Goal: Transaction & Acquisition: Download file/media

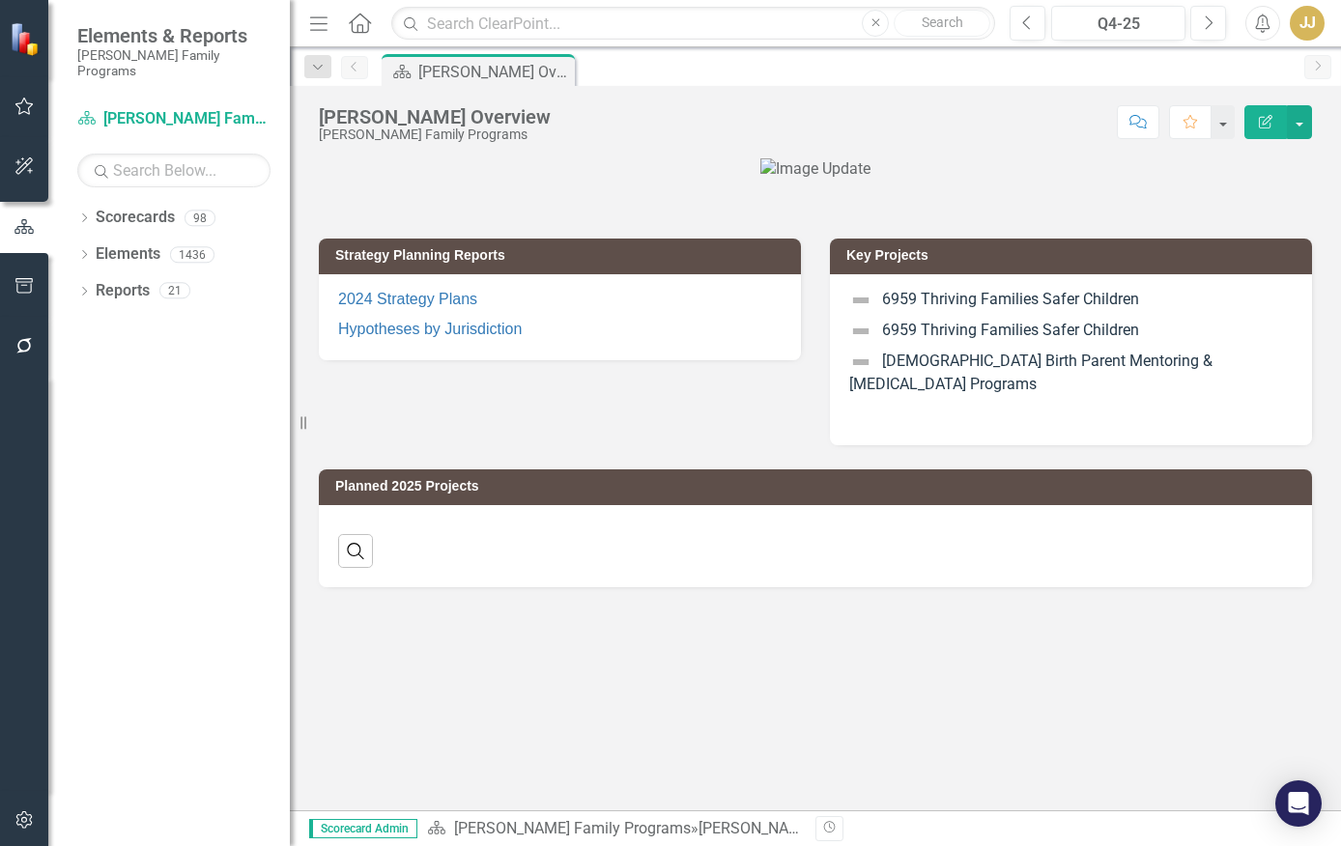
click at [83, 214] on icon "Dropdown" at bounding box center [84, 219] width 14 height 11
click at [93, 248] on icon "Dropdown" at bounding box center [94, 254] width 14 height 12
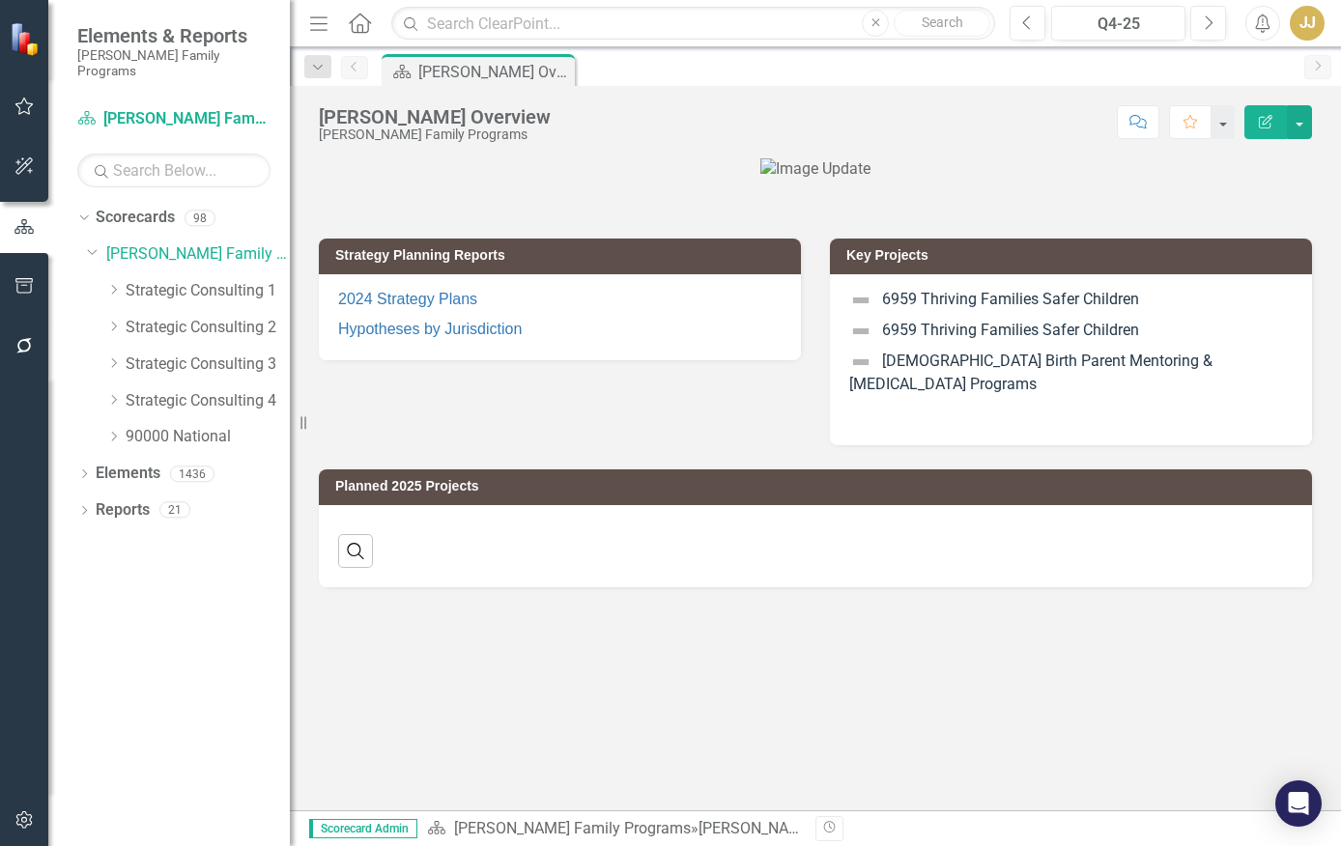
click at [118, 284] on icon "Dropdown" at bounding box center [113, 290] width 14 height 12
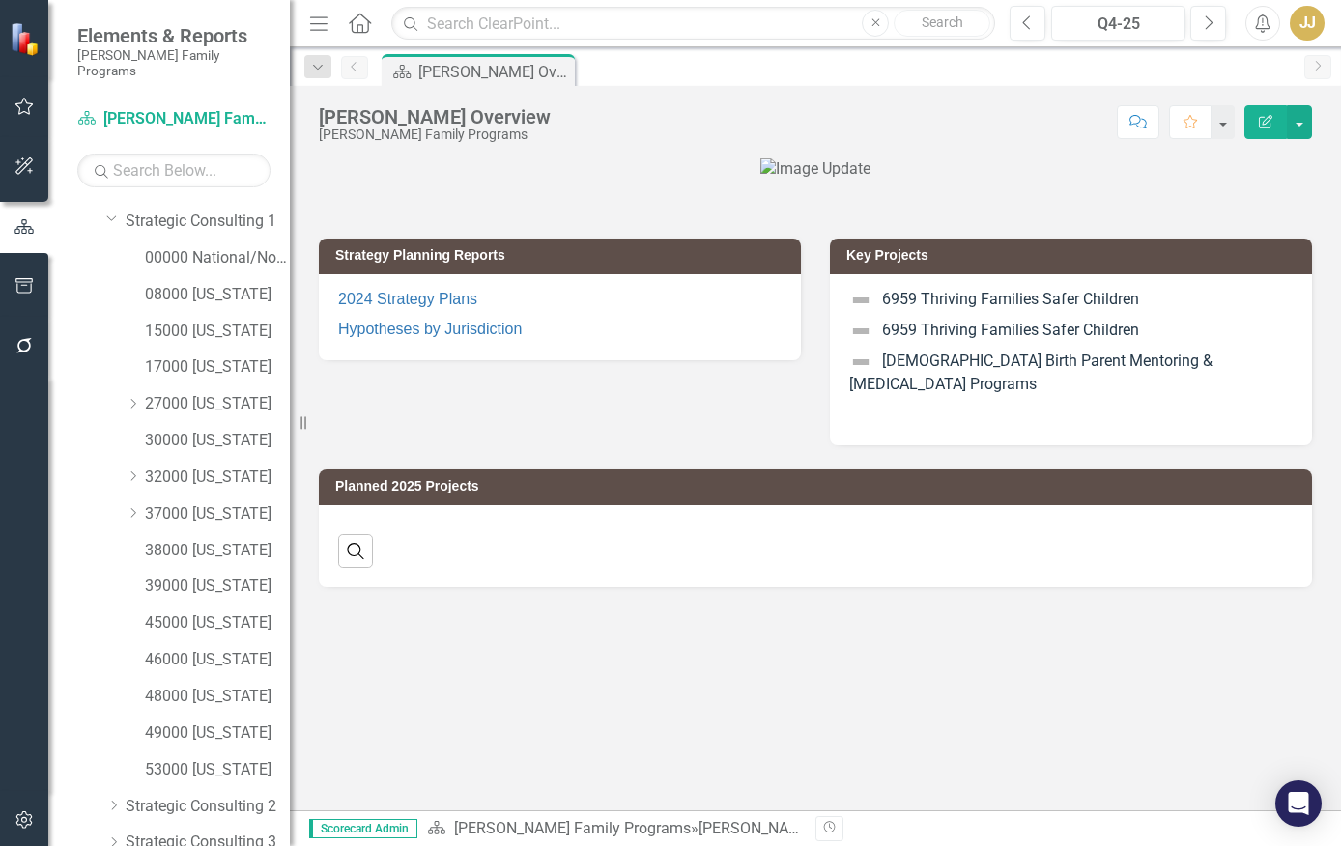
scroll to position [217, 0]
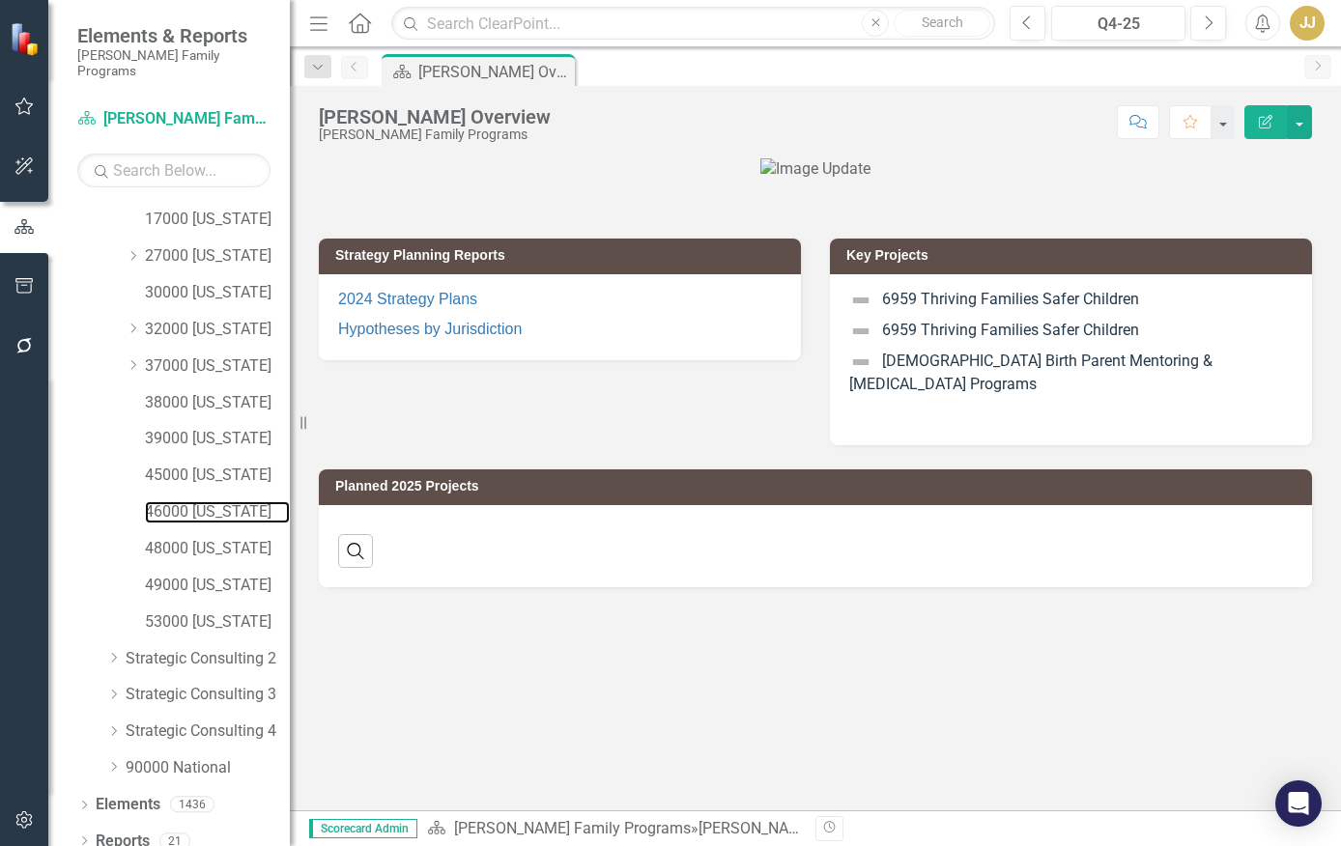
click at [217, 502] on link "46000 [US_STATE]" at bounding box center [217, 512] width 145 height 22
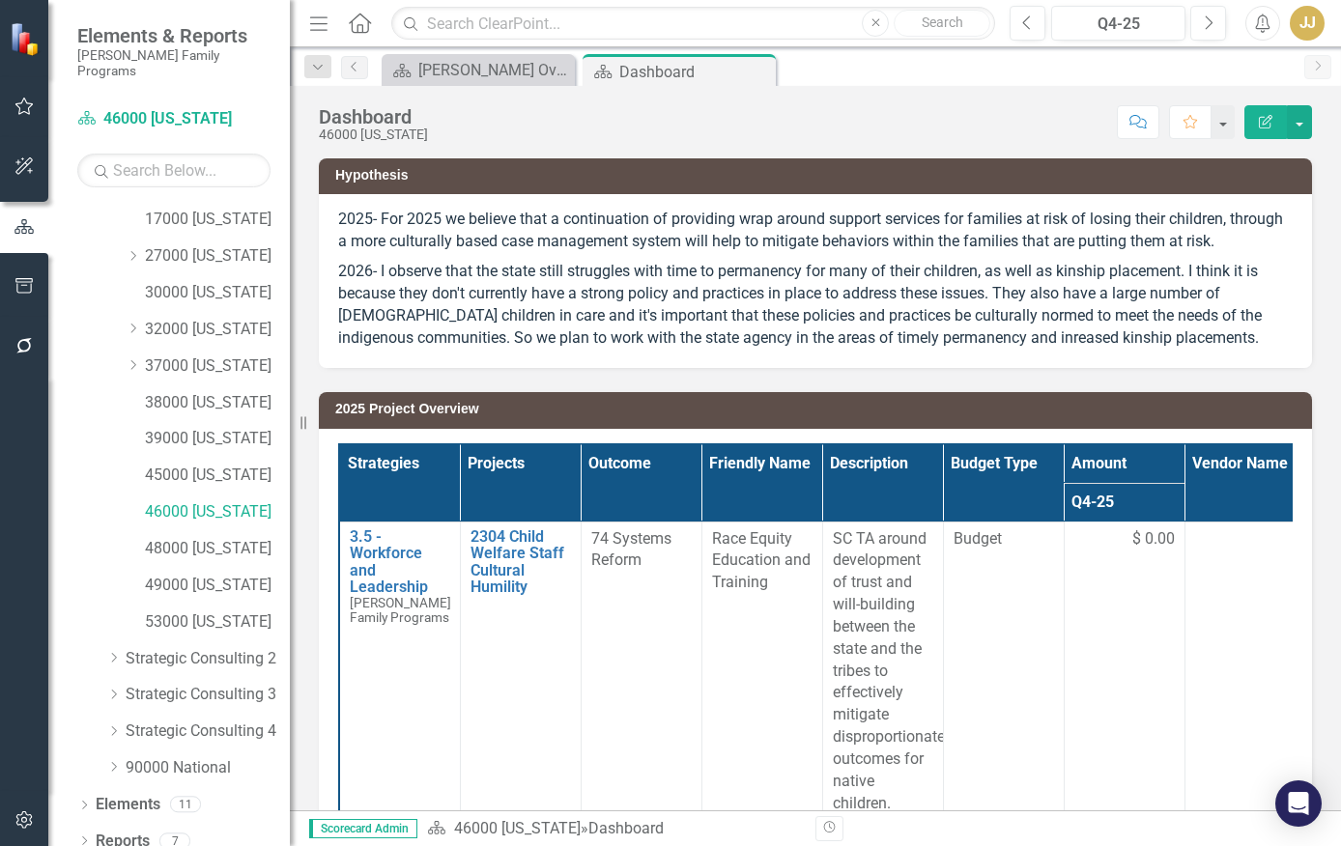
click at [87, 838] on icon "Dropdown" at bounding box center [84, 843] width 14 height 11
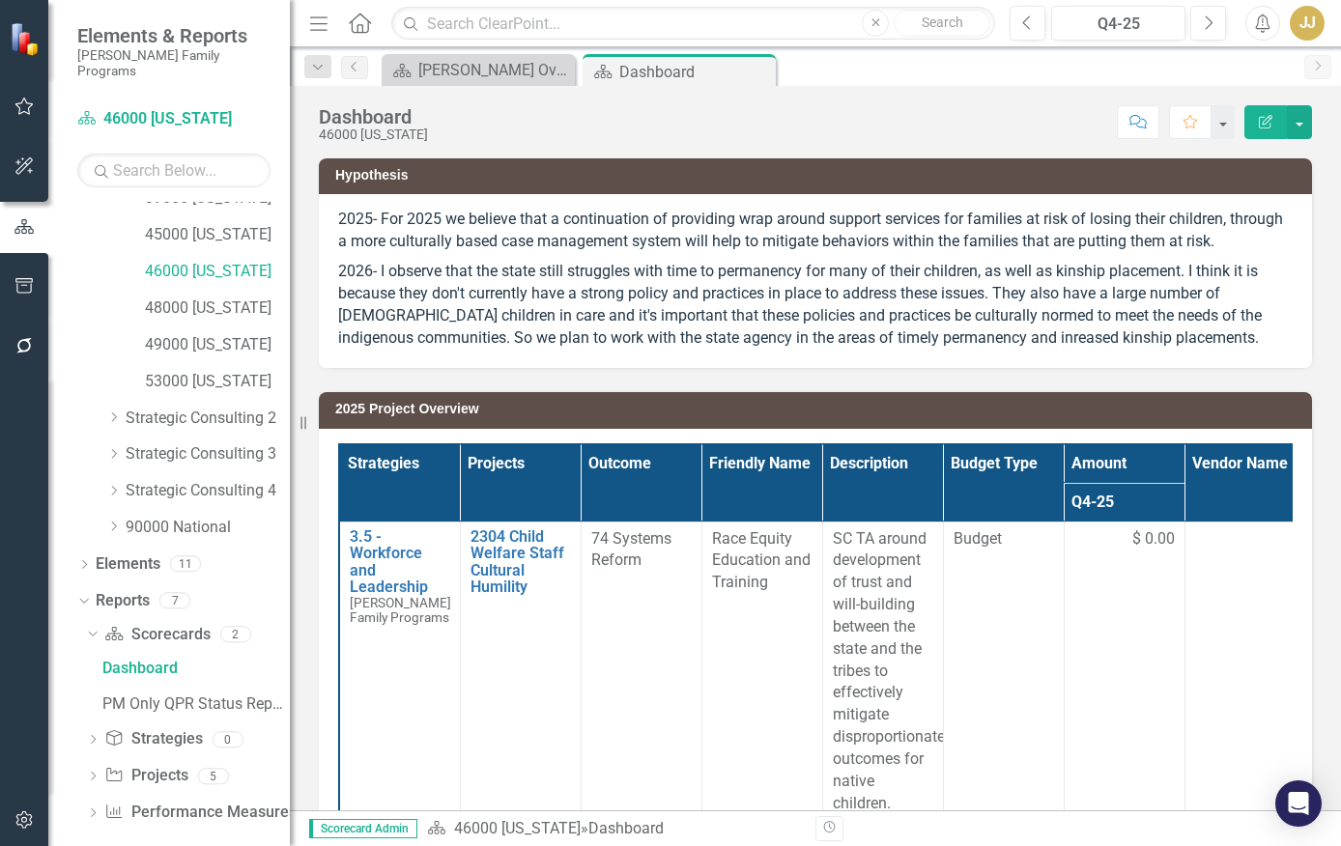
scroll to position [459, 0]
click at [92, 772] on icon "Dropdown" at bounding box center [93, 777] width 14 height 11
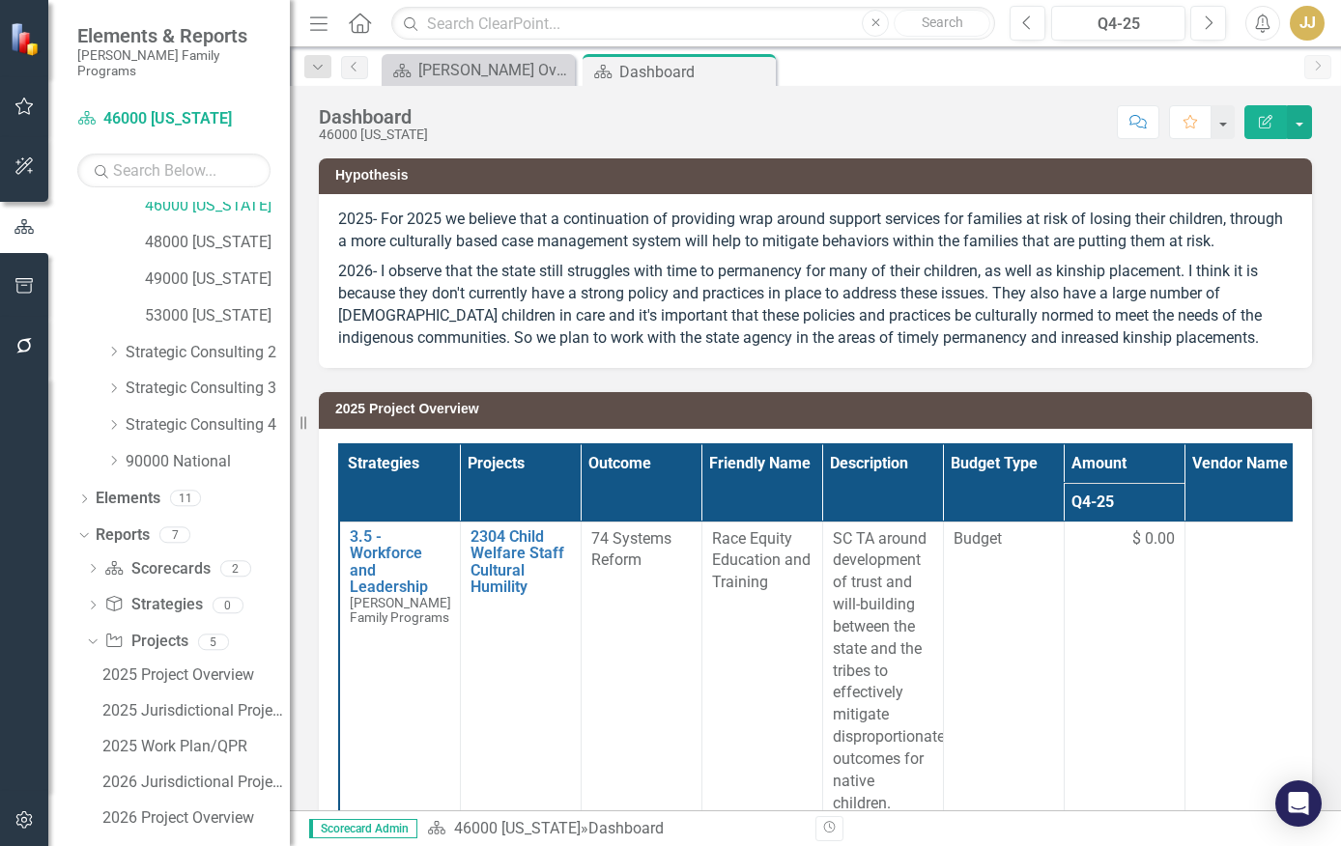
scroll to position [566, 0]
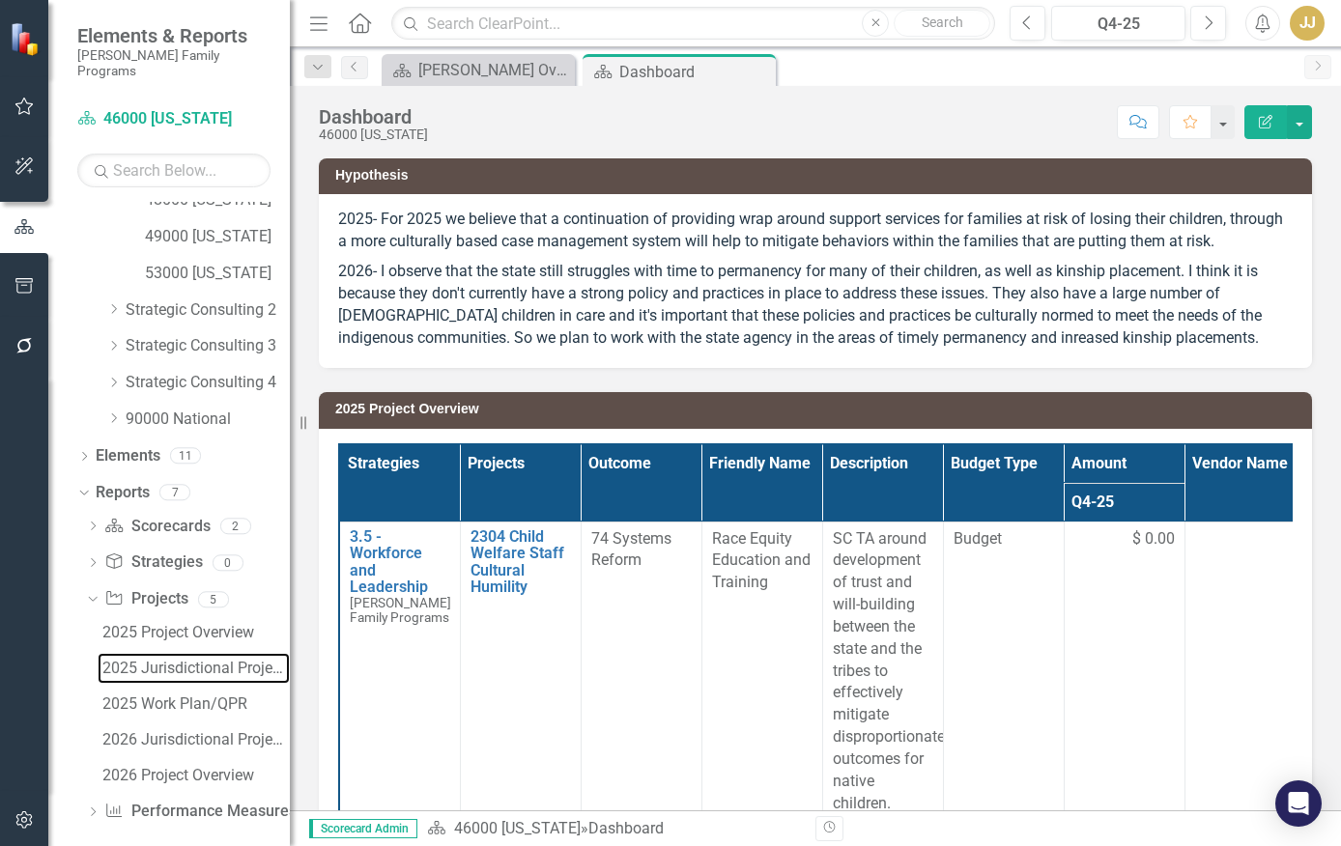
click at [217, 660] on div "2025 Jurisdictional Projects Assessment" at bounding box center [195, 668] width 187 height 17
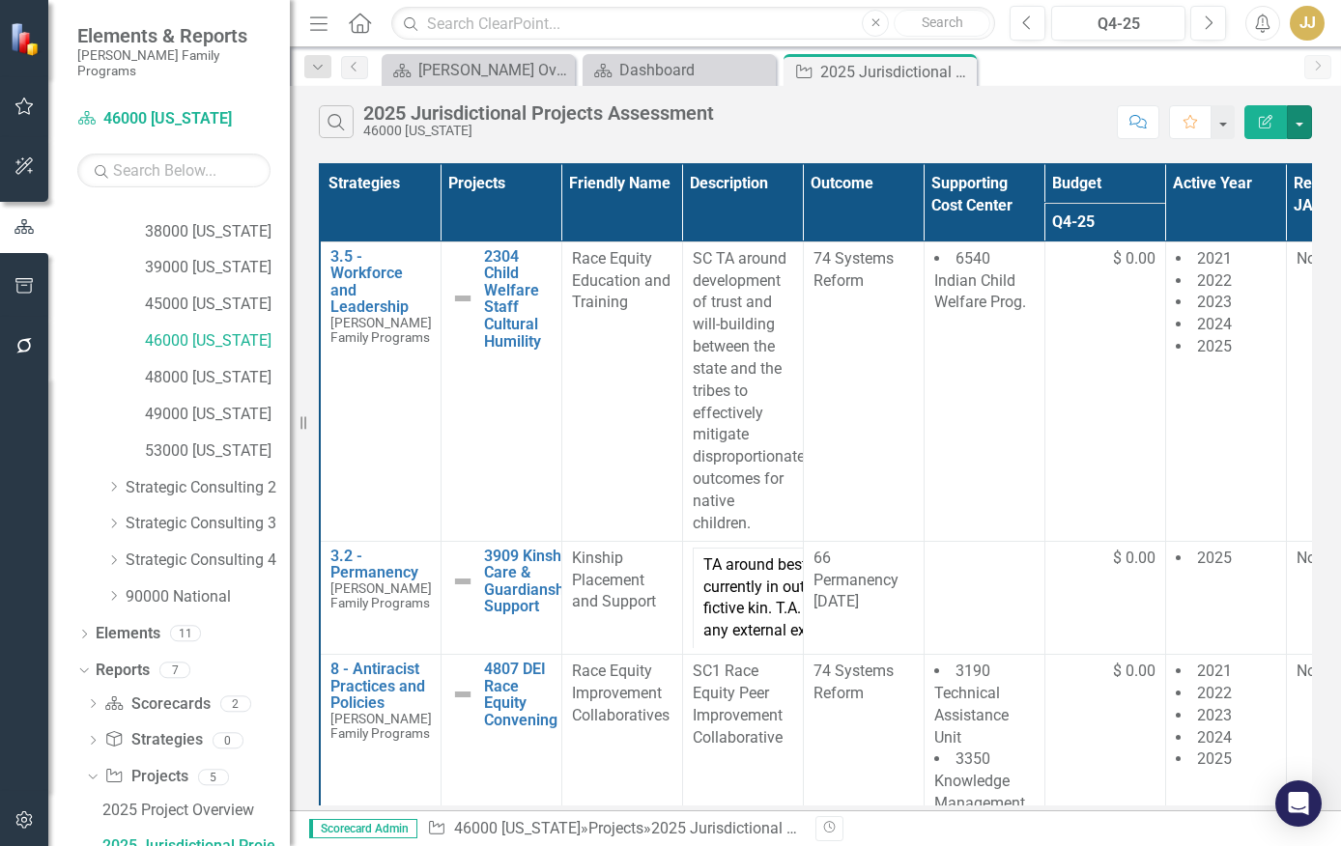
click at [1289, 126] on button "button" at bounding box center [1299, 122] width 25 height 34
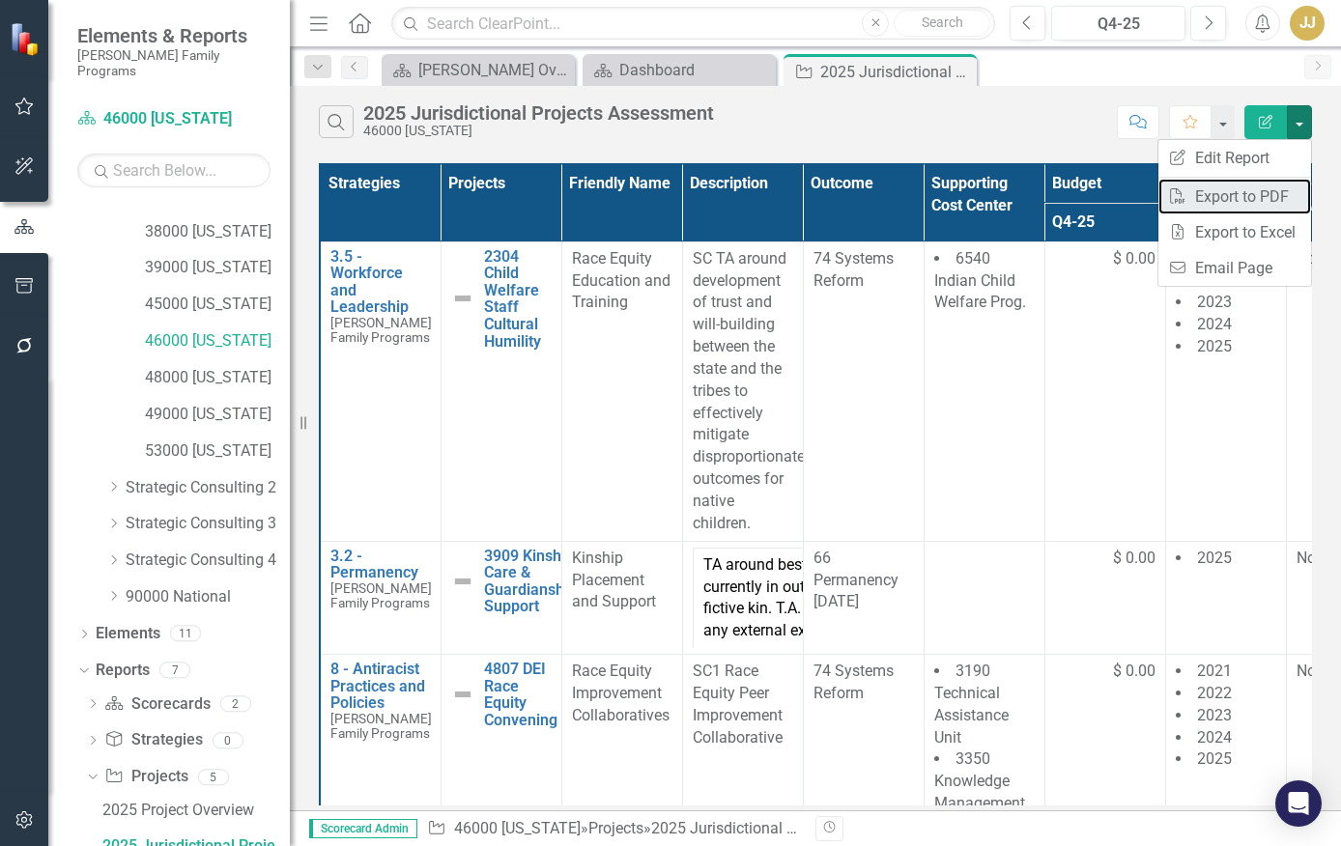
click at [1264, 204] on link "PDF Export to PDF" at bounding box center [1234, 197] width 153 height 36
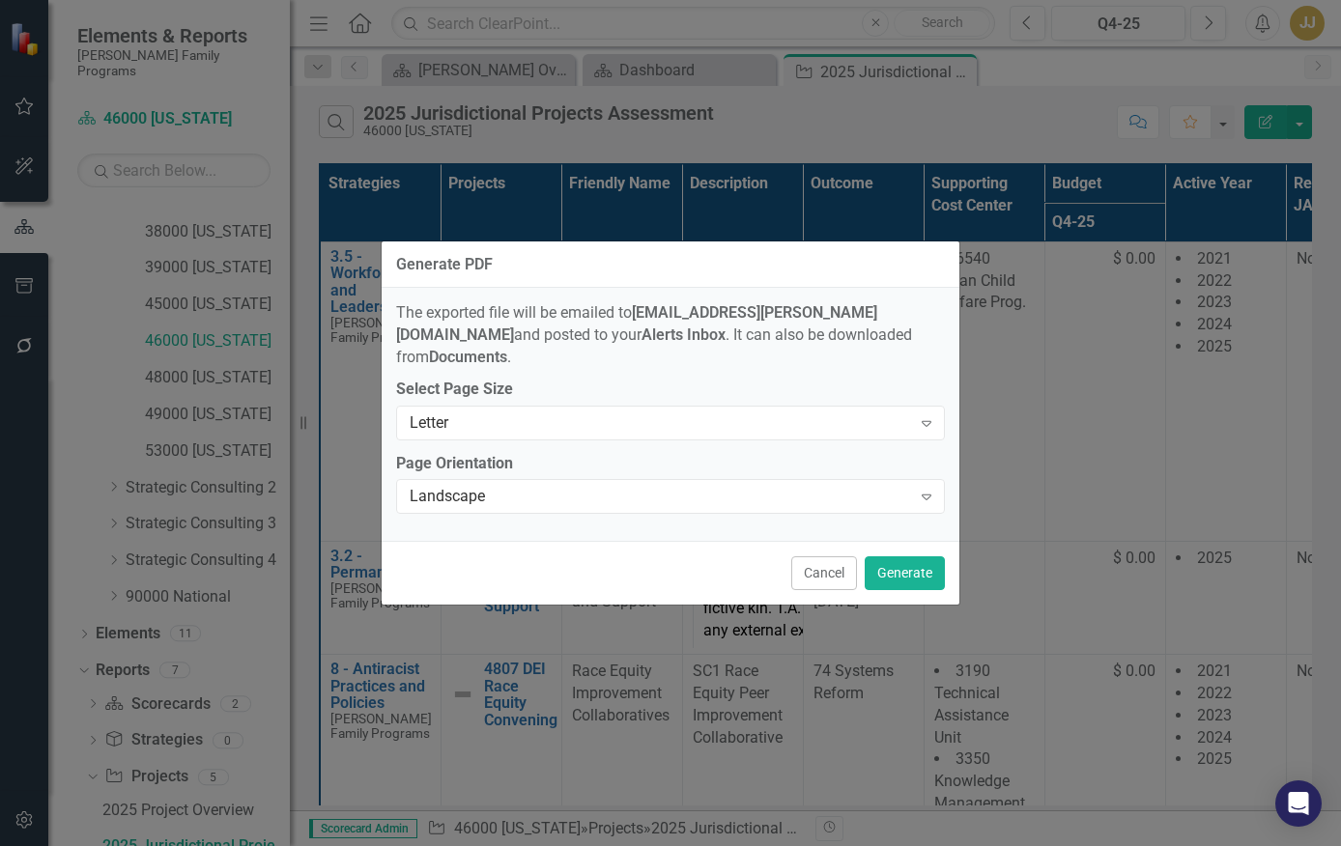
drag, startPoint x: 830, startPoint y: 560, endPoint x: 964, endPoint y: 436, distance: 183.2
click at [831, 558] on button "Cancel" at bounding box center [824, 574] width 66 height 34
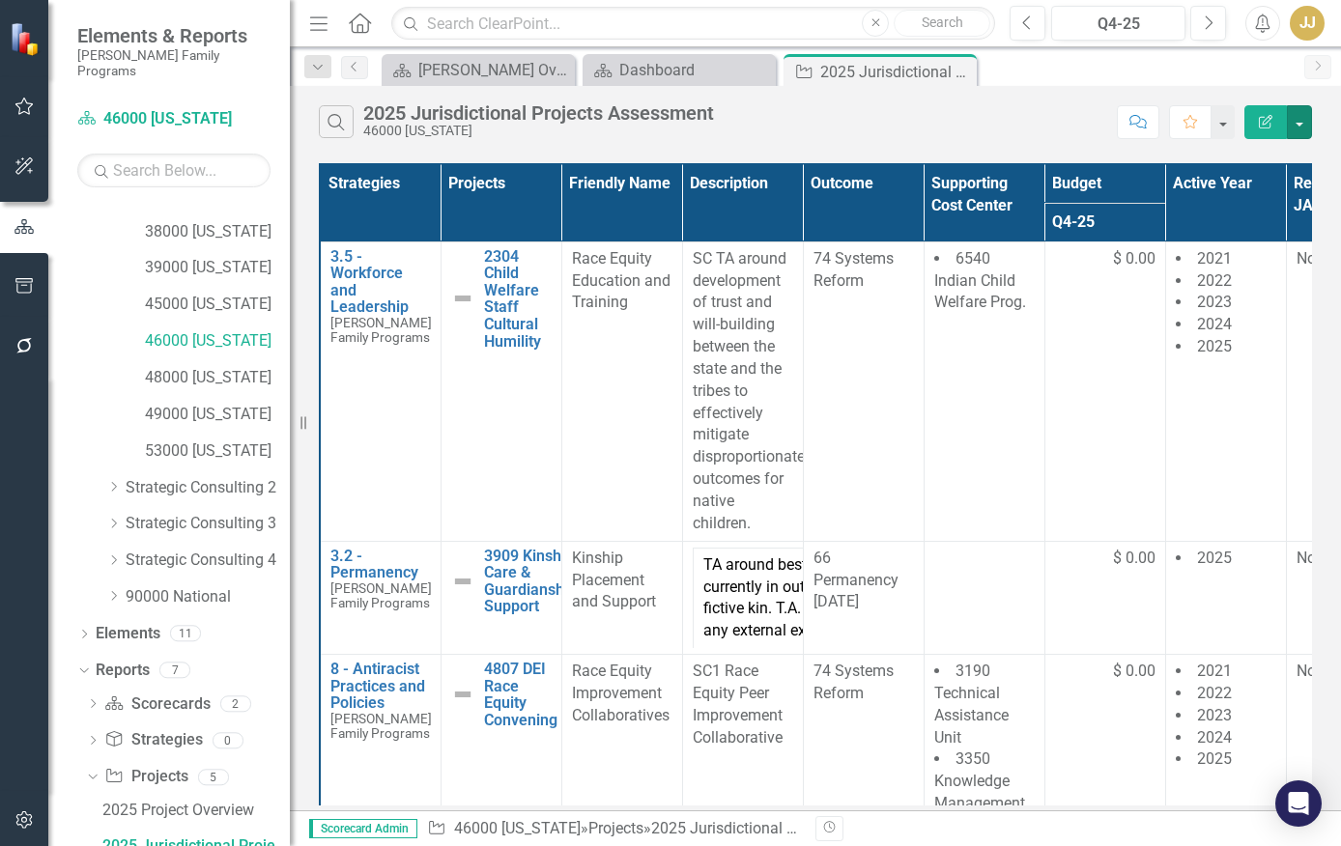
click at [1290, 115] on button "button" at bounding box center [1299, 122] width 25 height 34
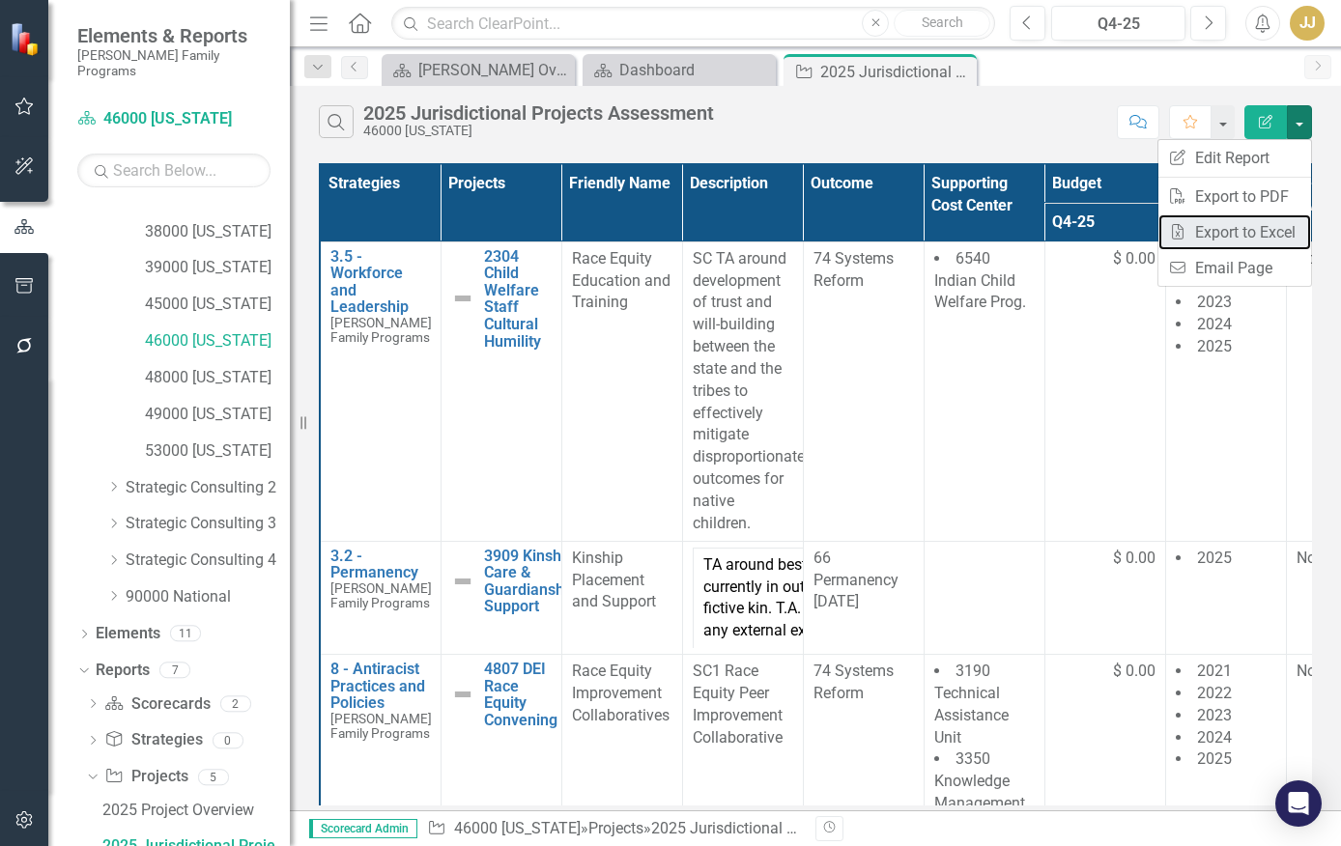
click at [1267, 240] on link "Excel Export to Excel" at bounding box center [1234, 232] width 153 height 36
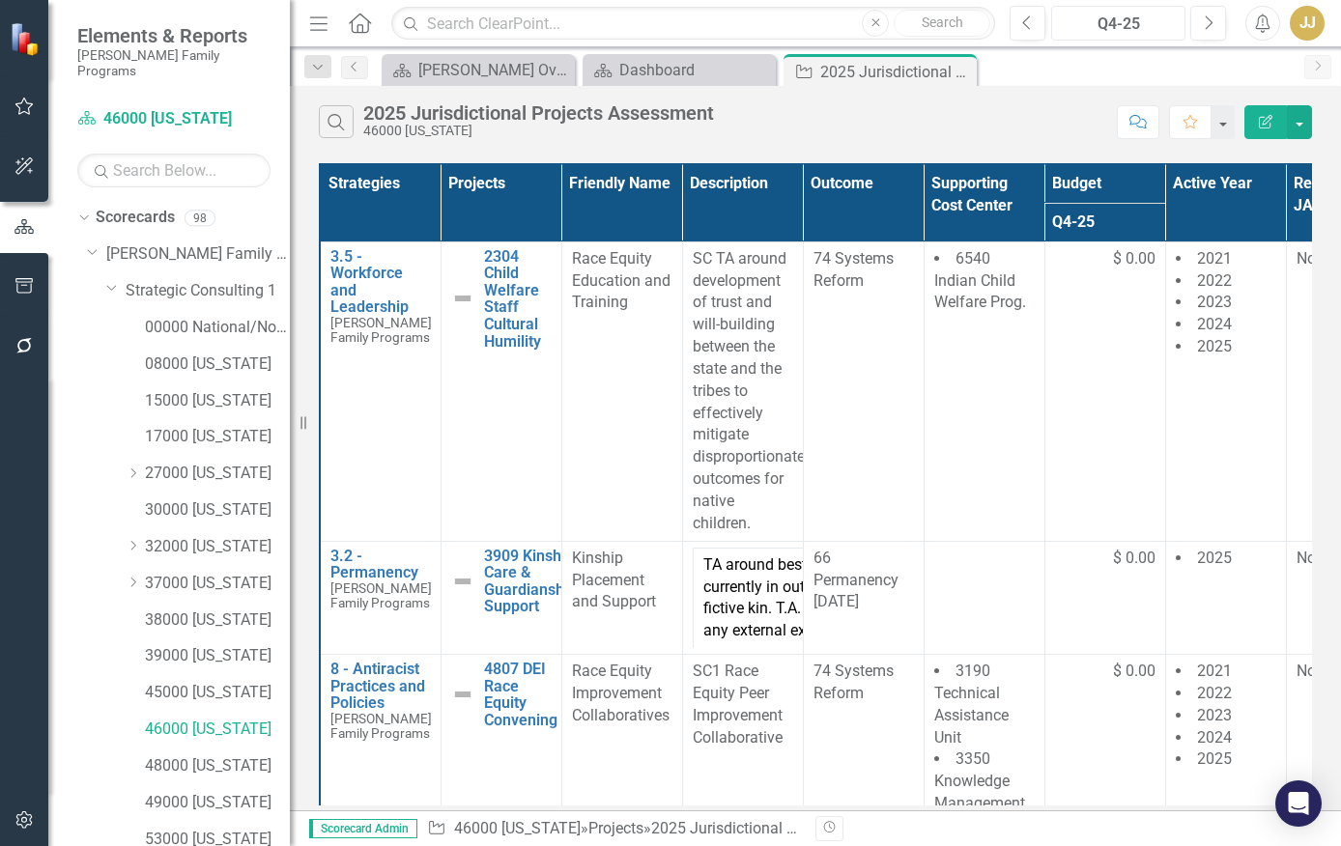
click at [1141, 29] on div "Q4-25" at bounding box center [1118, 24] width 121 height 23
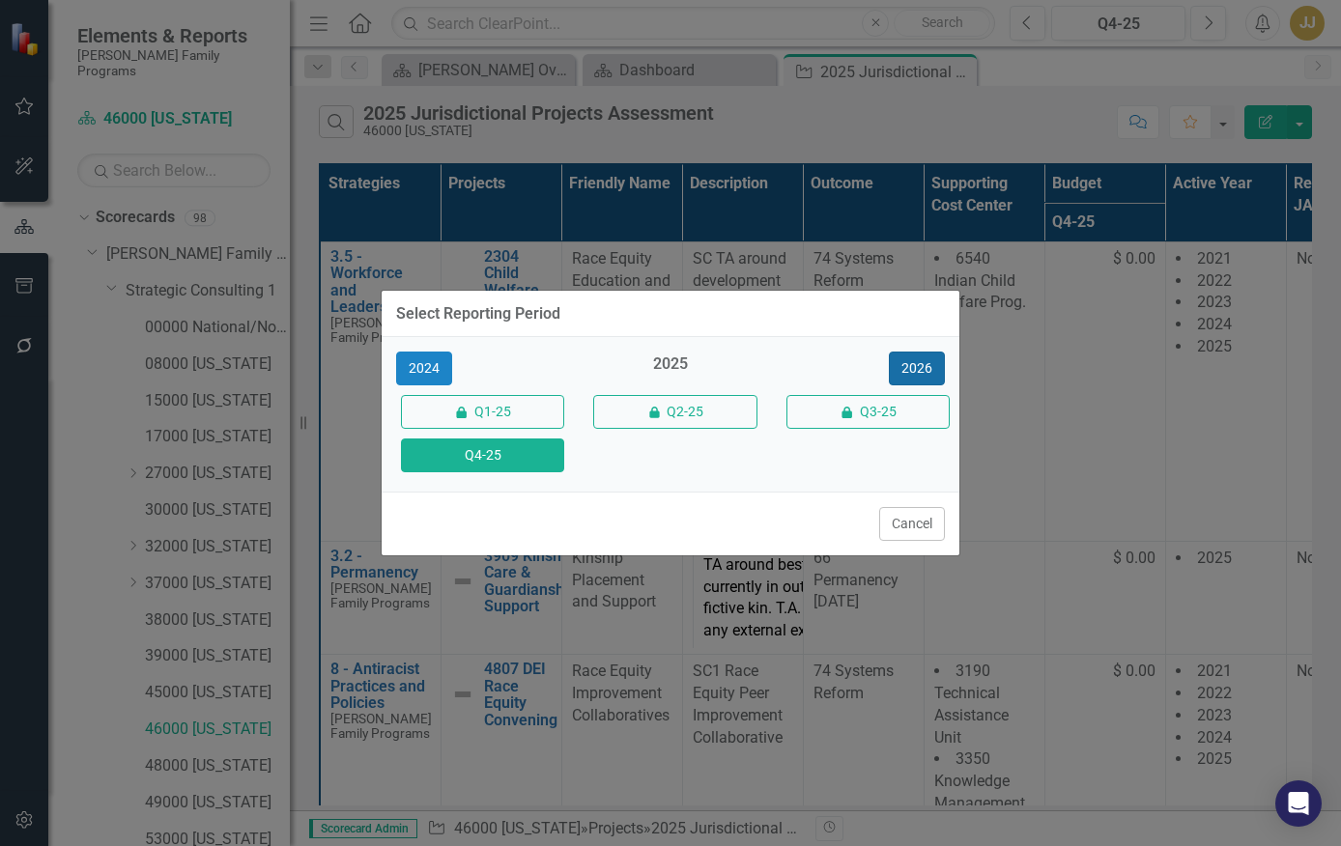
click at [931, 370] on button "2026" at bounding box center [917, 369] width 56 height 34
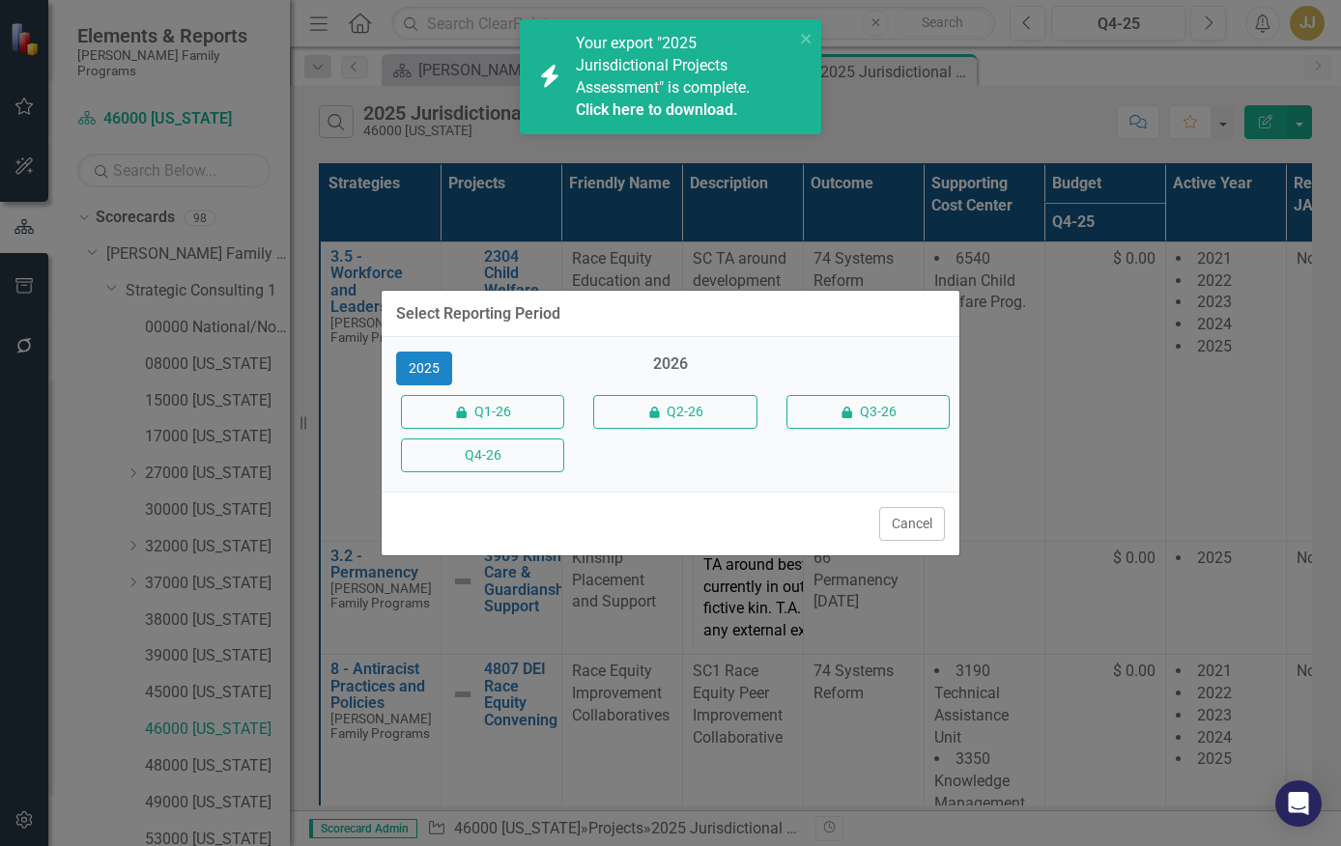
click at [482, 458] on button "Q4-26" at bounding box center [482, 456] width 163 height 34
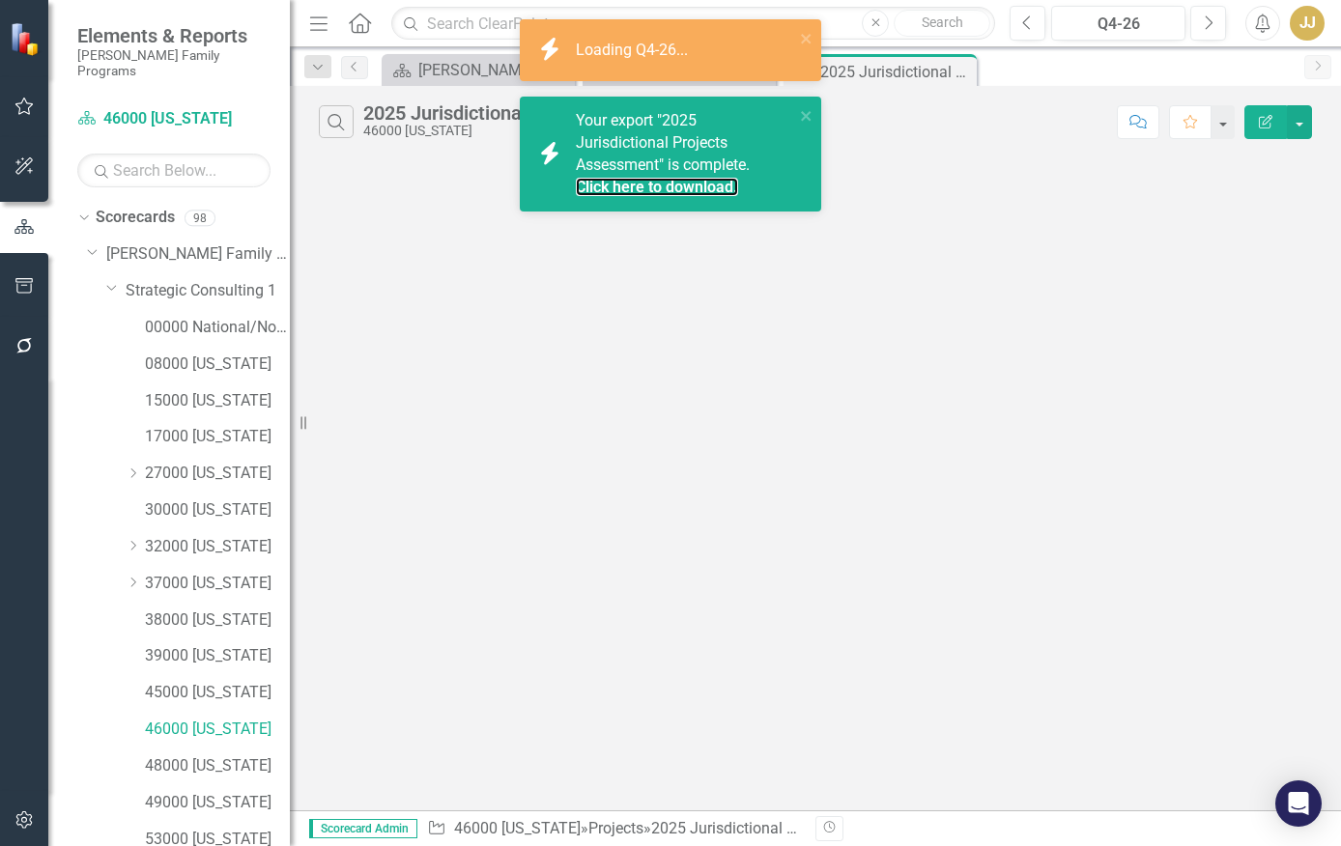
click at [692, 186] on link "Click here to download." at bounding box center [657, 187] width 162 height 18
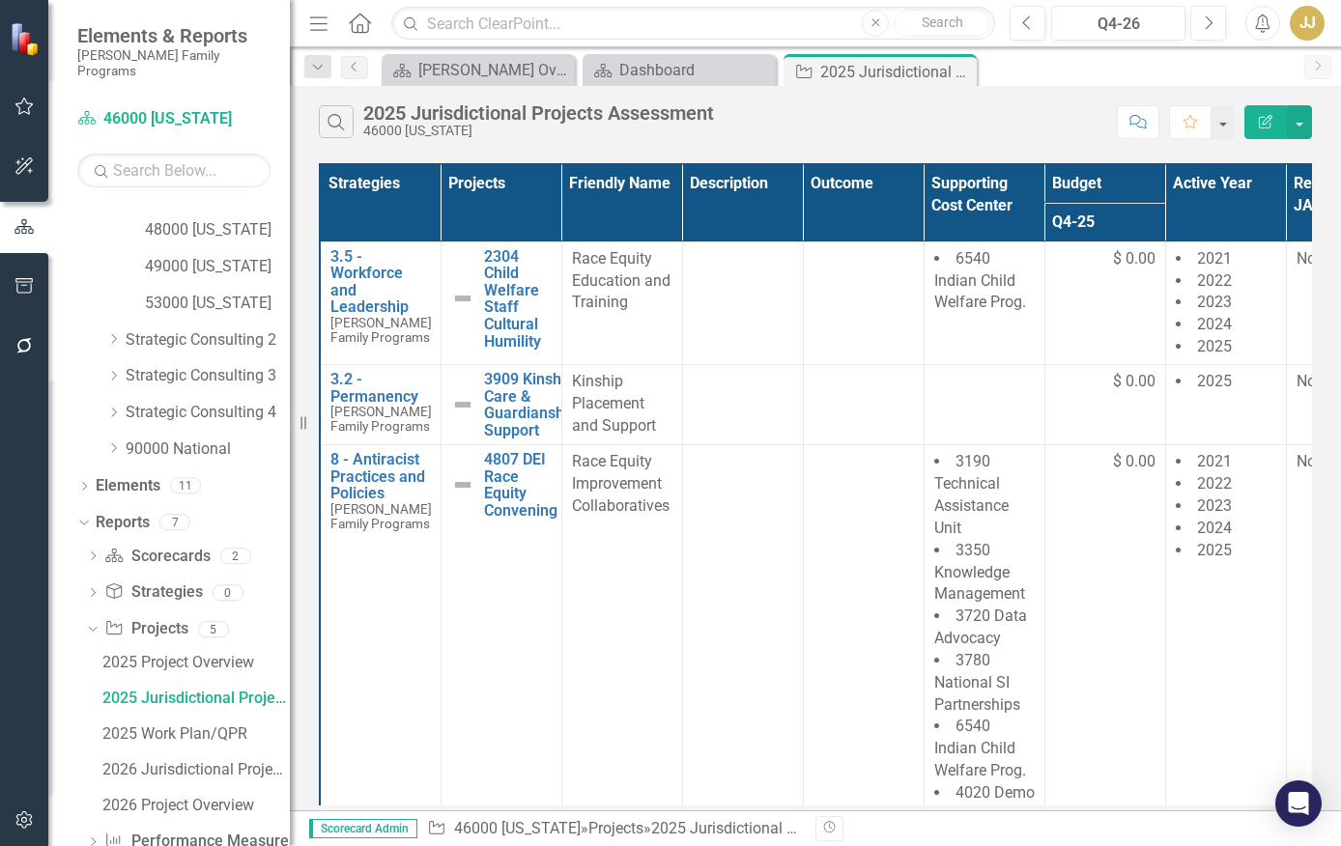
scroll to position [566, 0]
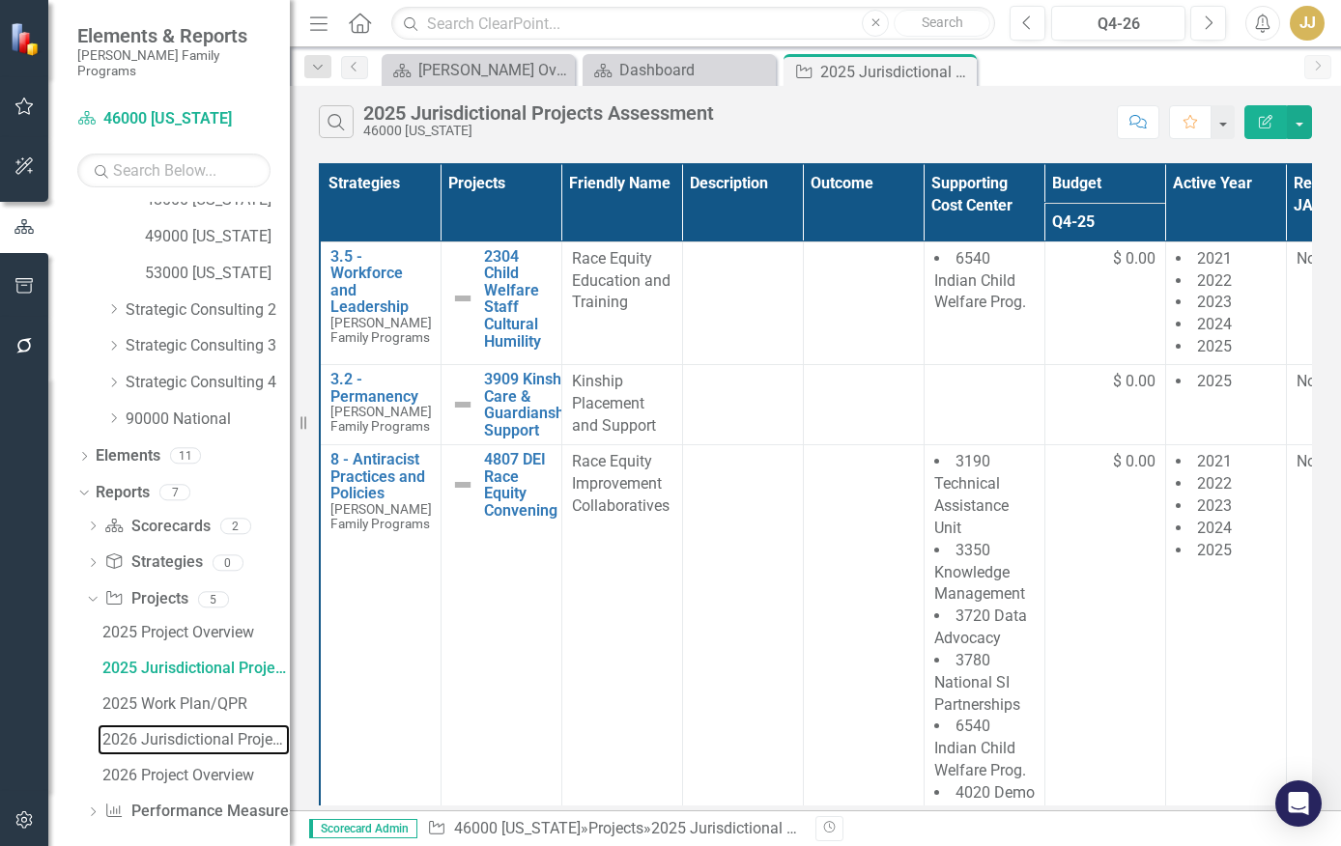
click at [183, 731] on div "2026 Jurisdictional Projects Assessment" at bounding box center [195, 739] width 187 height 17
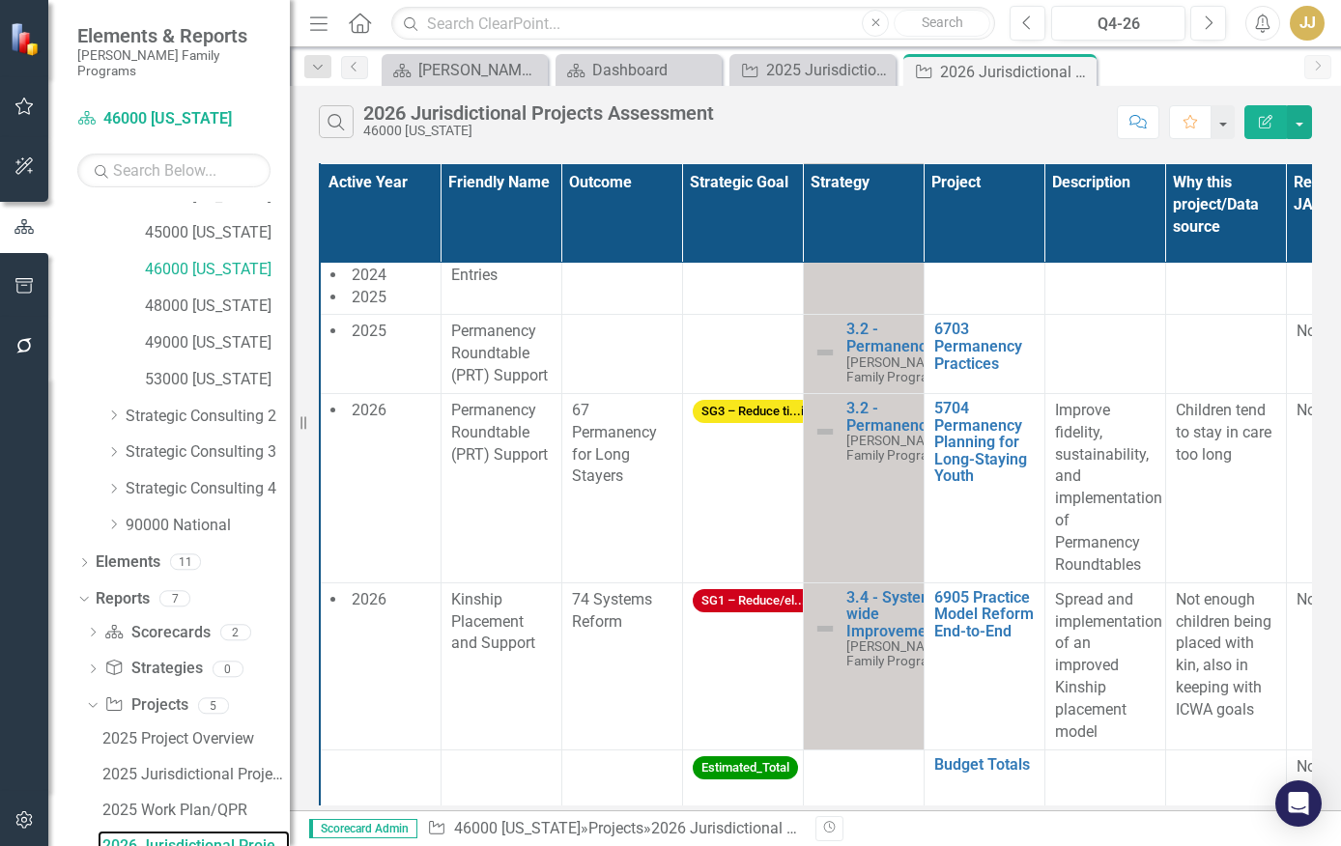
scroll to position [748, 0]
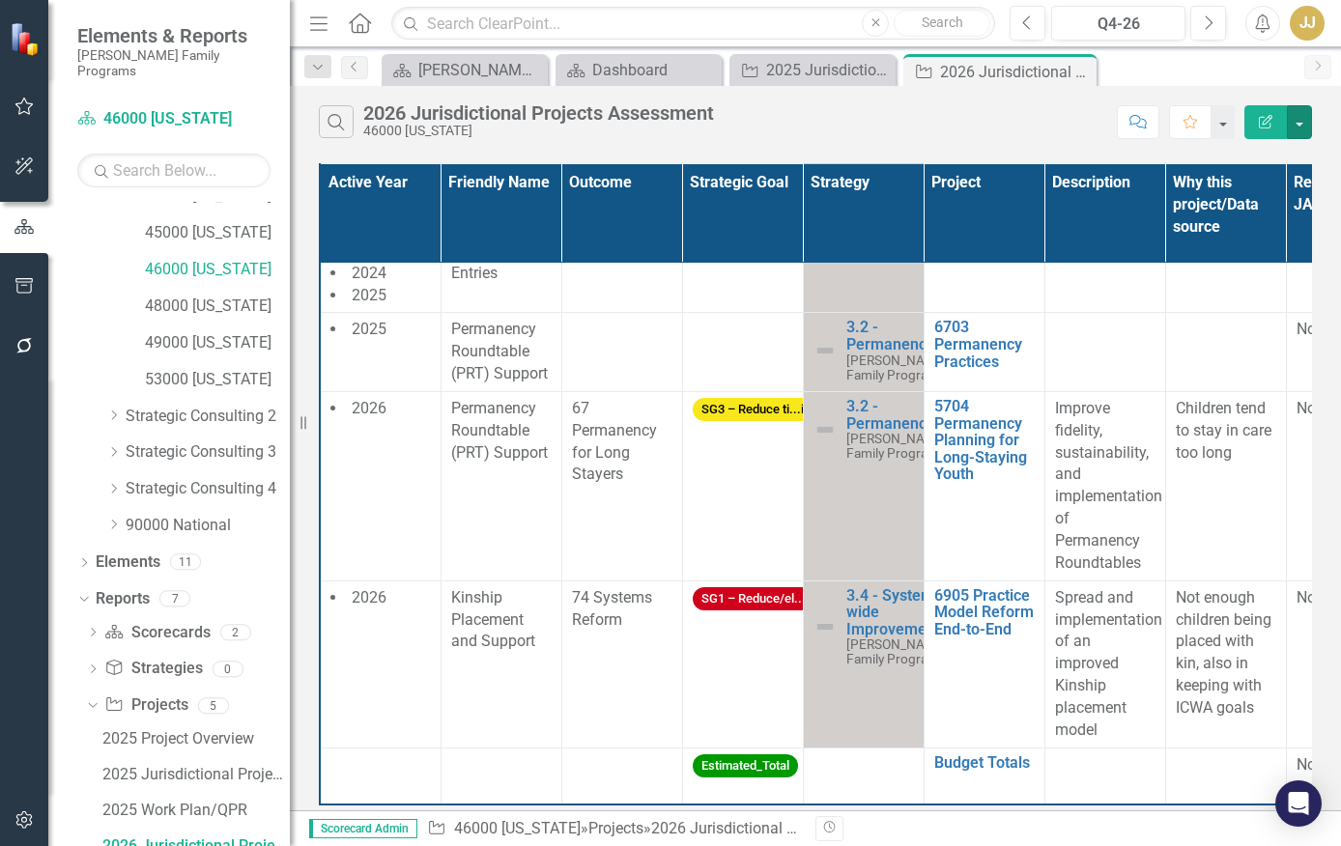
click at [1301, 114] on button "button" at bounding box center [1299, 122] width 25 height 34
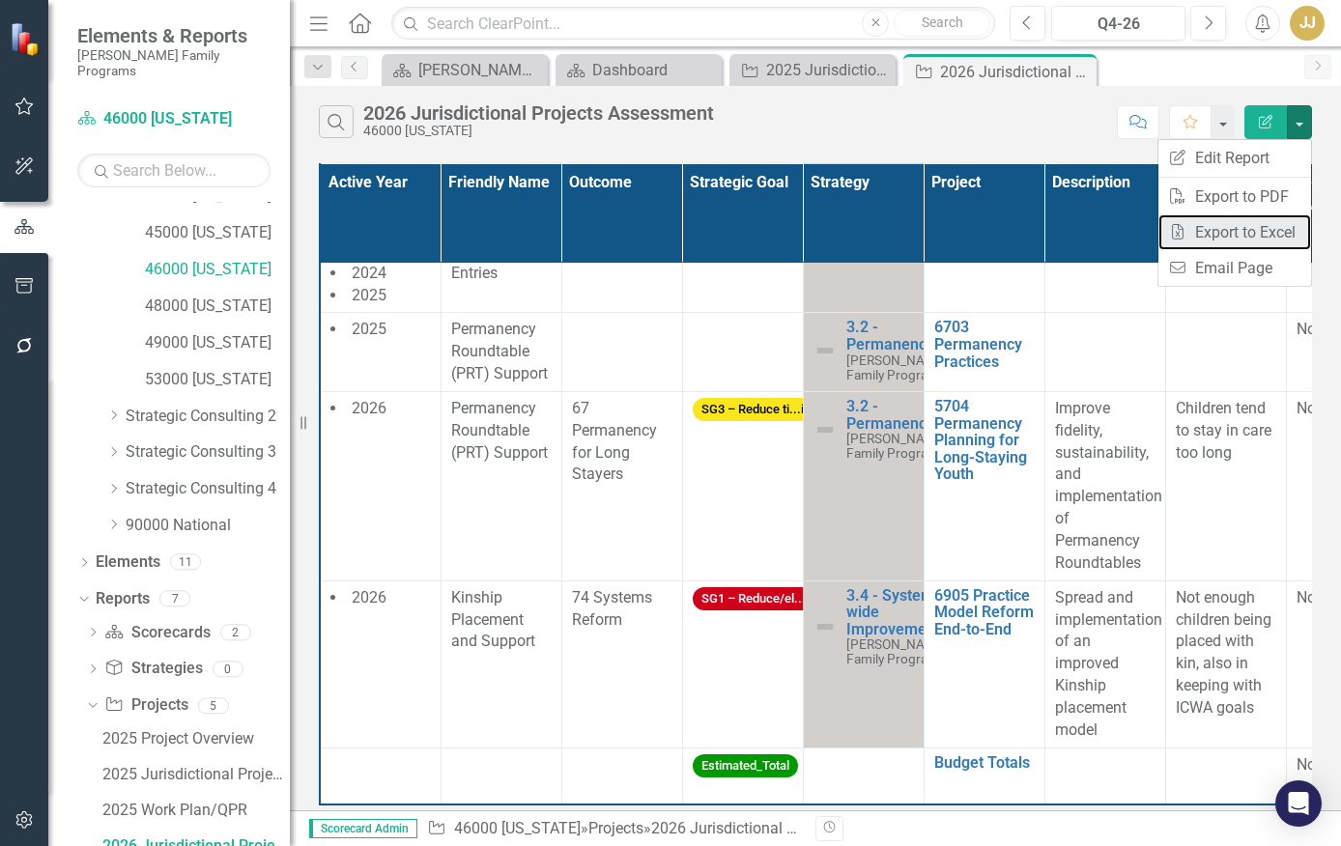
click at [1254, 225] on link "Excel Export to Excel" at bounding box center [1234, 232] width 153 height 36
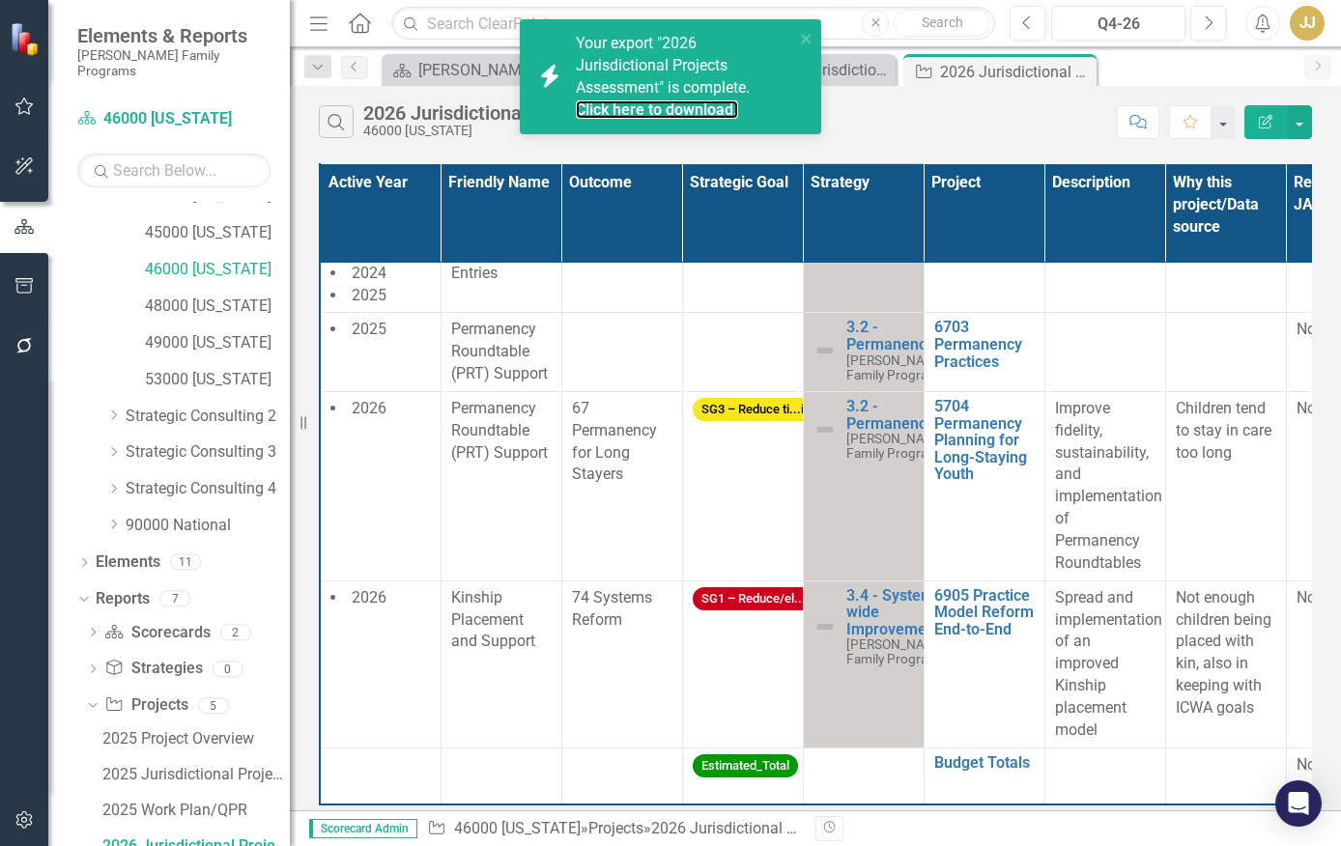
click at [693, 108] on link "Click here to download." at bounding box center [657, 109] width 162 height 18
